Goal: Transaction & Acquisition: Book appointment/travel/reservation

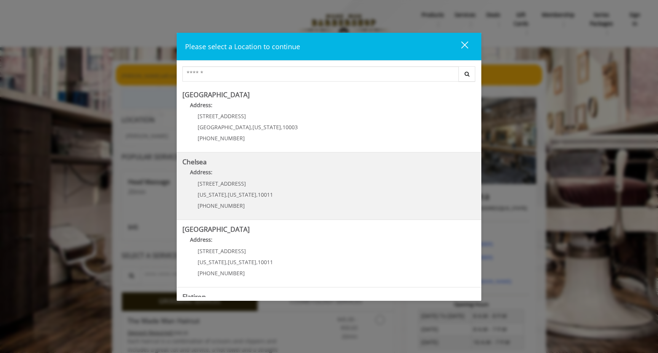
click at [290, 187] on link "Chelsea Address: [STREET_ADDRESS][US_STATE][US_STATE] (917) 639-3902" at bounding box center [328, 186] width 293 height 56
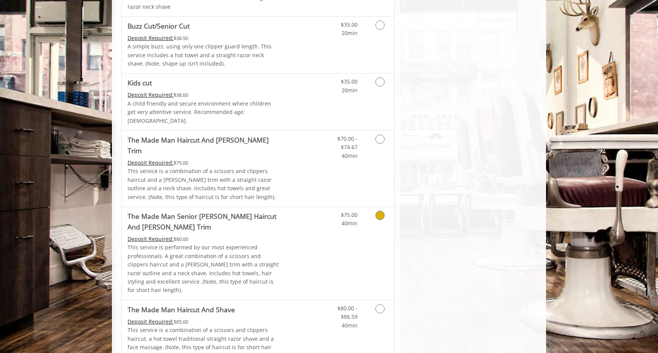
scroll to position [554, 0]
click at [327, 159] on div "$70.00 - $74.67 40min" at bounding box center [360, 168] width 68 height 76
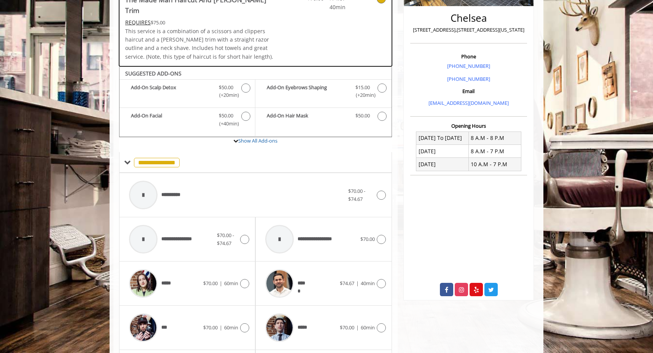
scroll to position [173, 0]
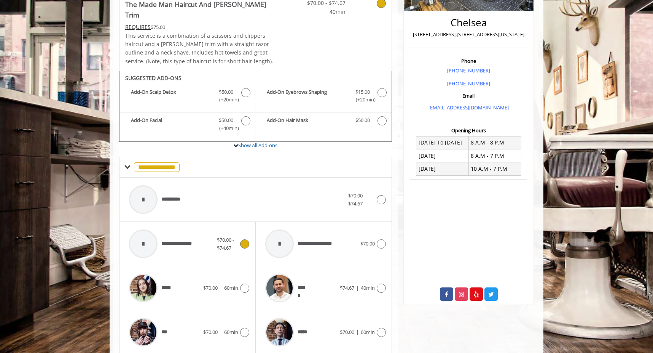
click at [244, 239] on icon at bounding box center [244, 243] width 9 height 9
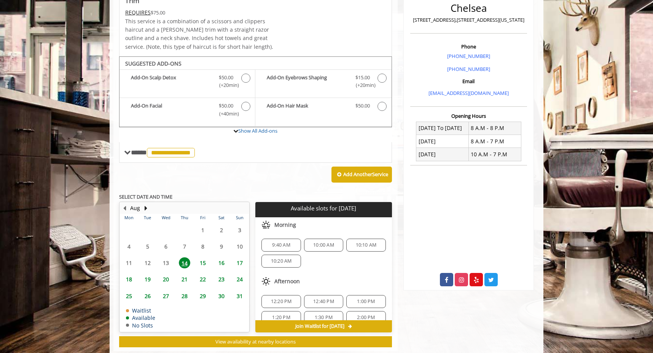
scroll to position [194, 0]
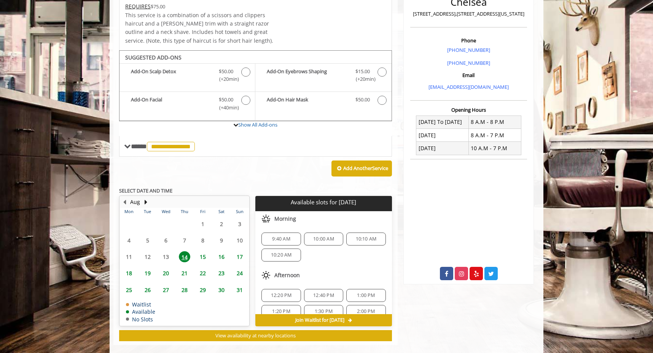
click at [222, 251] on span "16" at bounding box center [221, 256] width 11 height 11
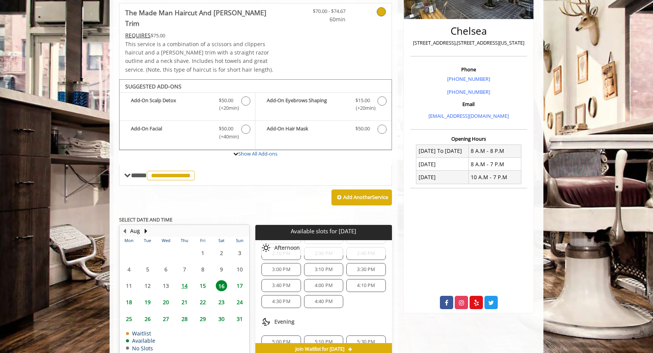
scroll to position [146, 0]
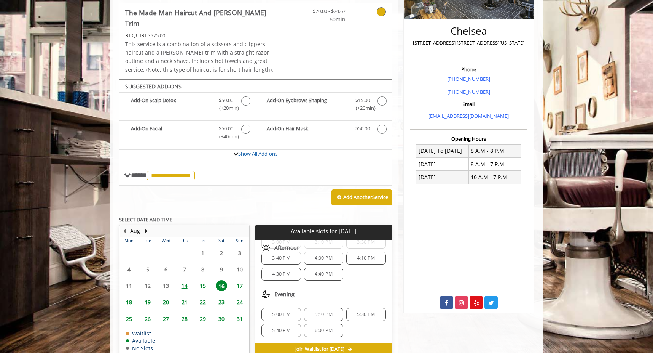
click at [241, 280] on span "17" at bounding box center [239, 285] width 11 height 11
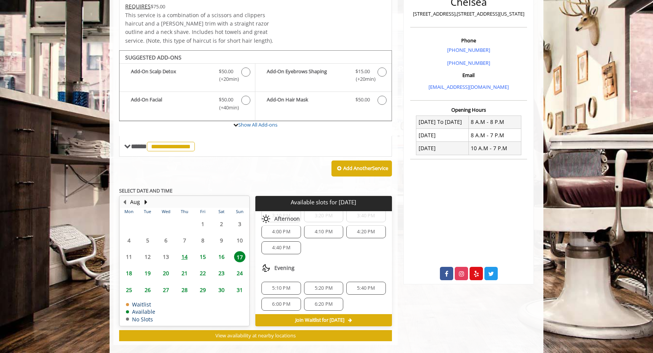
scroll to position [114, 0]
click at [236, 267] on span "24" at bounding box center [239, 272] width 11 height 11
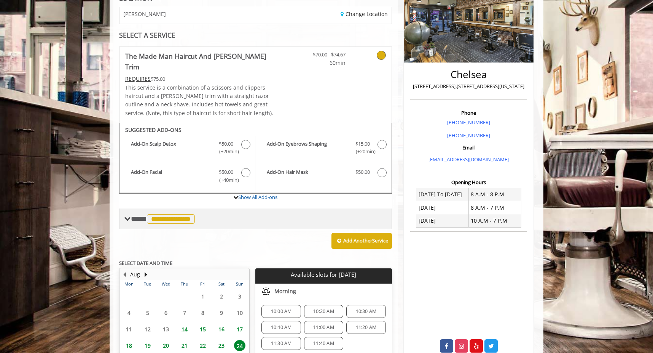
scroll to position [122, 0]
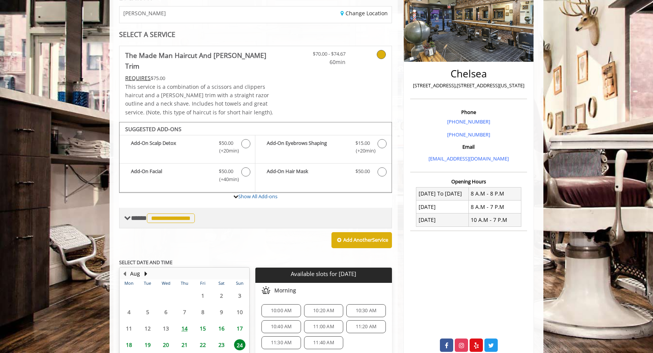
click at [189, 213] on span "**********" at bounding box center [171, 218] width 48 height 10
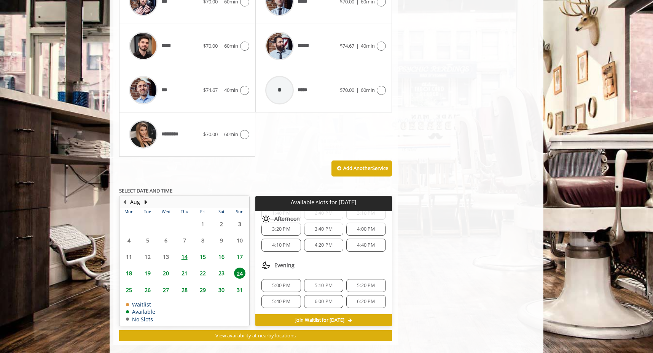
scroll to position [113, 0]
click at [182, 284] on span "28" at bounding box center [184, 289] width 11 height 11
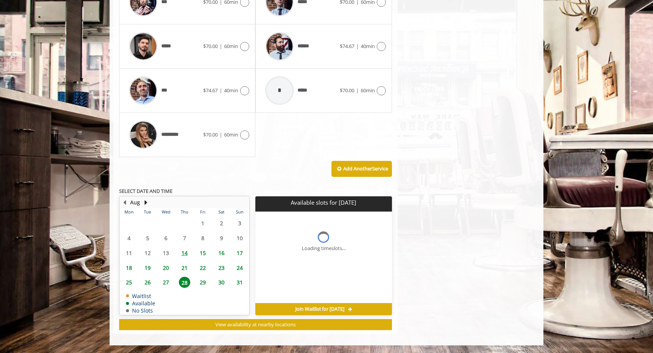
scroll to position [0, 0]
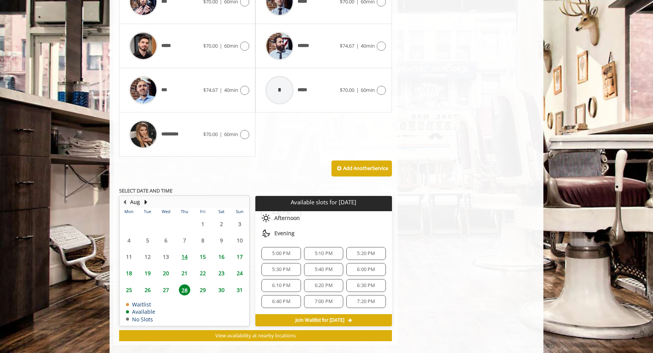
click at [238, 284] on span "31" at bounding box center [239, 289] width 11 height 11
click at [145, 198] on button "Next Month" at bounding box center [146, 202] width 6 height 8
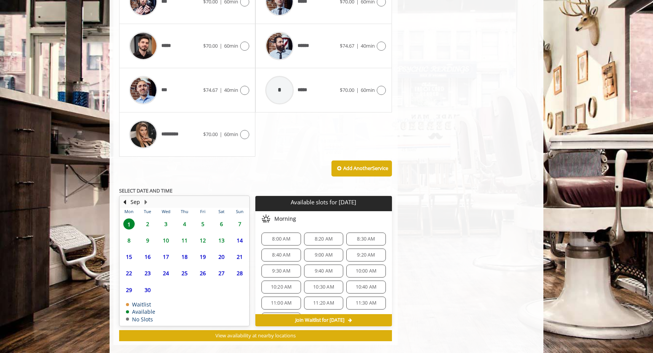
click at [239, 218] on span "7" at bounding box center [239, 223] width 11 height 11
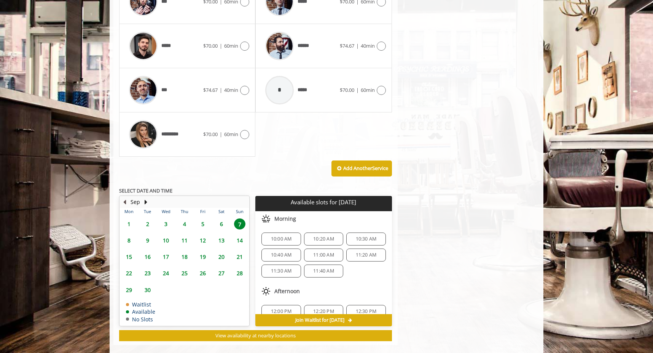
click at [123, 198] on button "Previous Month" at bounding box center [124, 202] width 6 height 8
click at [222, 251] on span "16" at bounding box center [221, 256] width 11 height 11
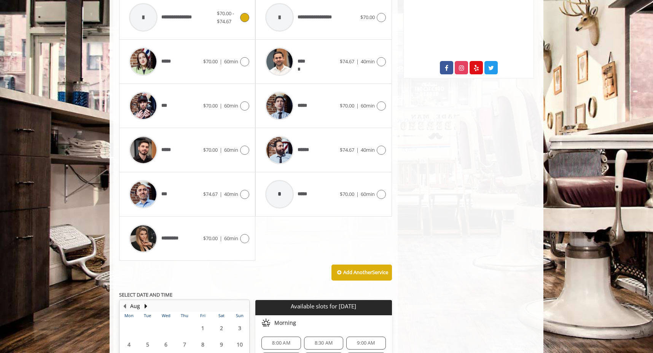
scroll to position [503, 0]
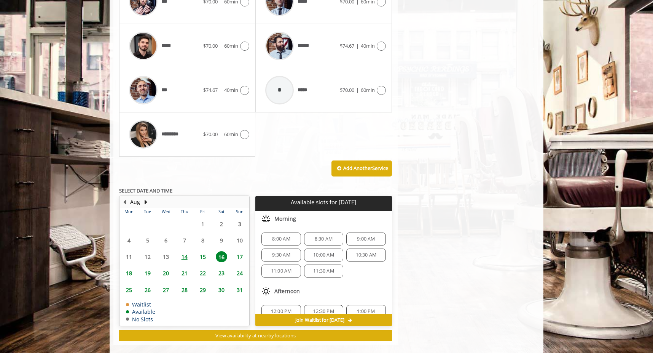
click at [282, 236] on span "8:00 AM" at bounding box center [281, 239] width 18 height 6
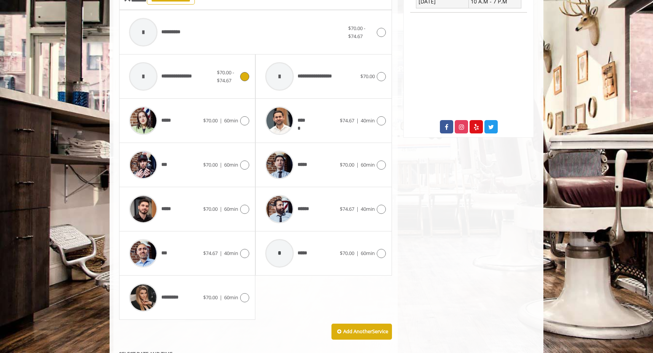
scroll to position [350, 0]
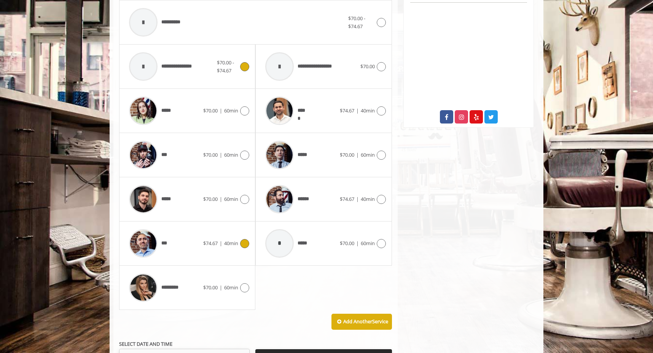
click at [164, 239] on span "***" at bounding box center [166, 243] width 10 height 8
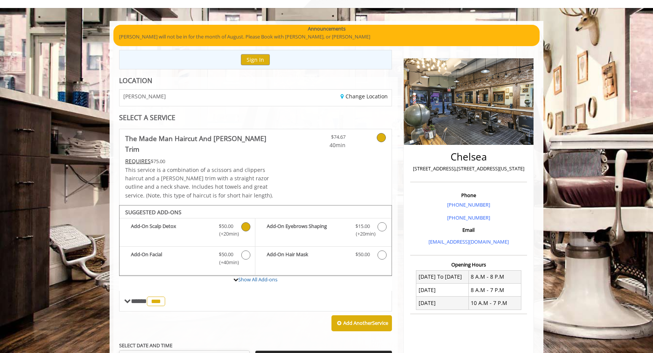
scroll to position [57, 0]
